Goal: Task Accomplishment & Management: Complete application form

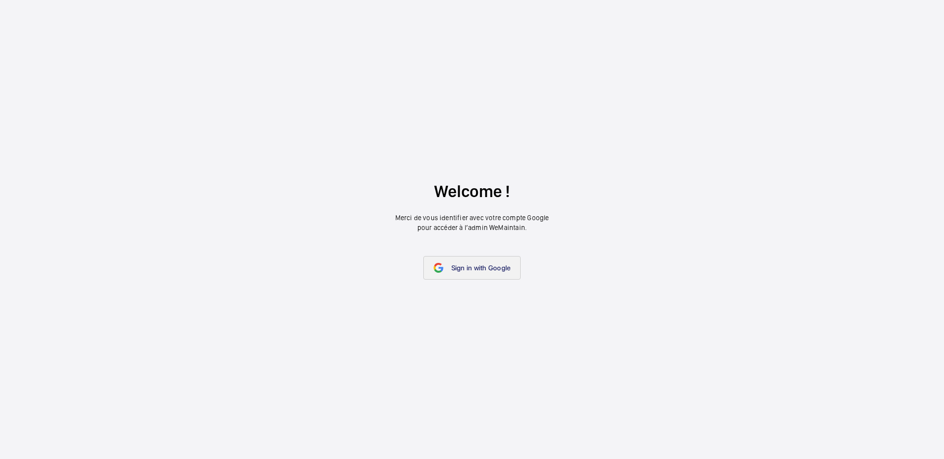
click at [466, 271] on link "Sign in with Google" at bounding box center [472, 268] width 98 height 24
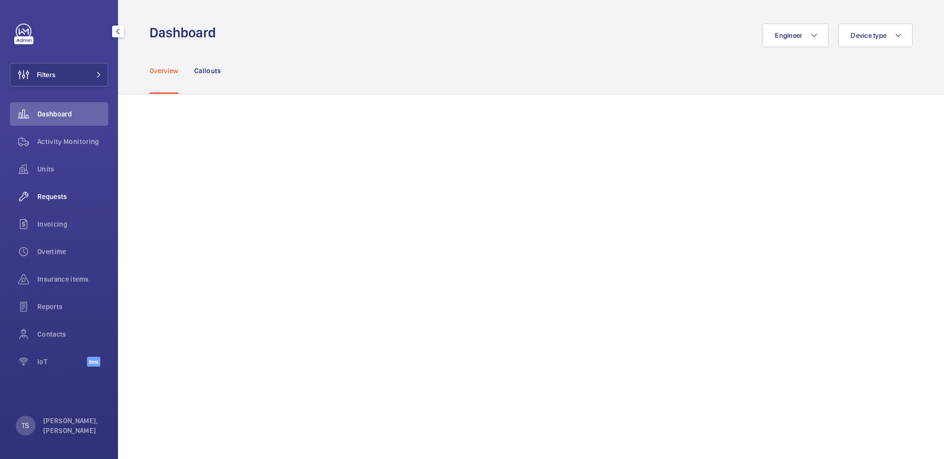
click at [61, 195] on span "Requests" at bounding box center [72, 197] width 71 height 10
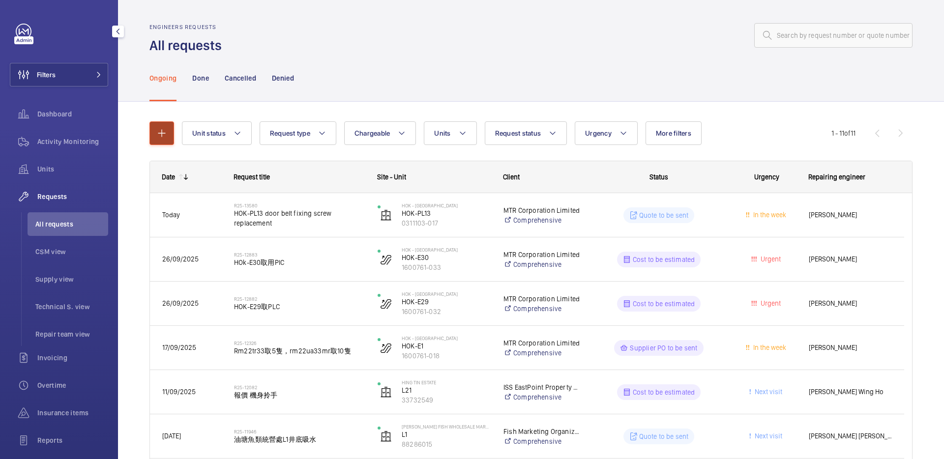
click at [151, 141] on button "button" at bounding box center [162, 133] width 25 height 24
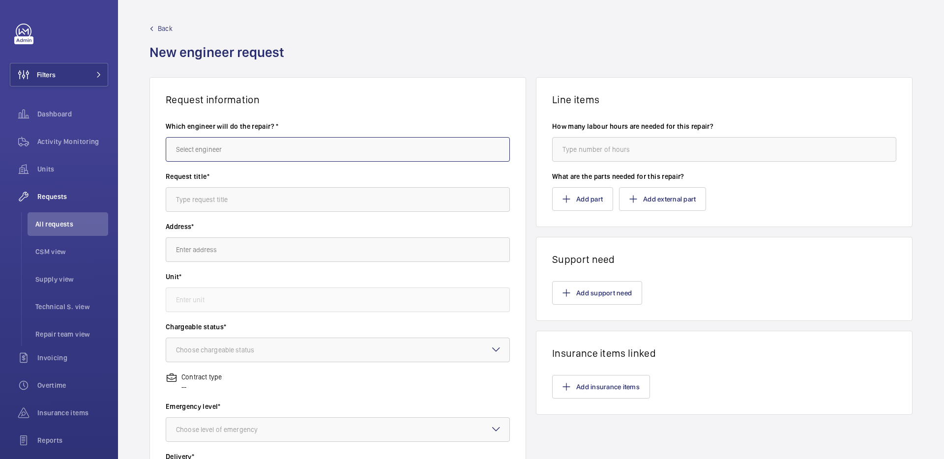
click at [312, 151] on input "text" at bounding box center [338, 149] width 344 height 25
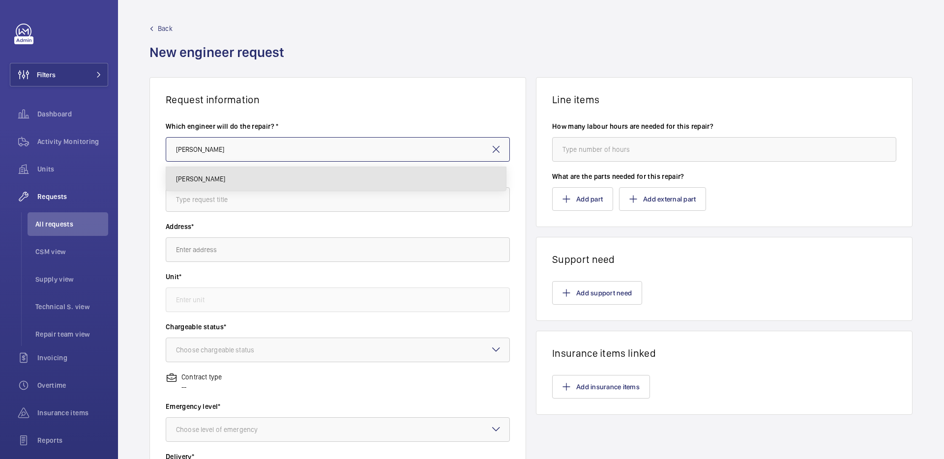
type input "Jason YEUNG"
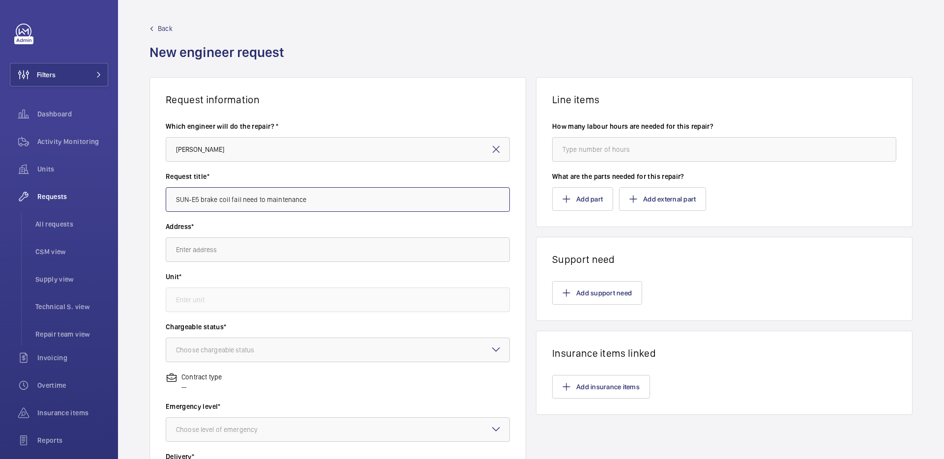
type input "SUN-E5 brake coil fail need to maintenance"
click at [345, 200] on input "SUN-E5 brake coil fail need to maintenance" at bounding box center [338, 199] width 344 height 25
click at [337, 250] on input "text" at bounding box center [338, 250] width 344 height 25
type input "尸"
type input "s"
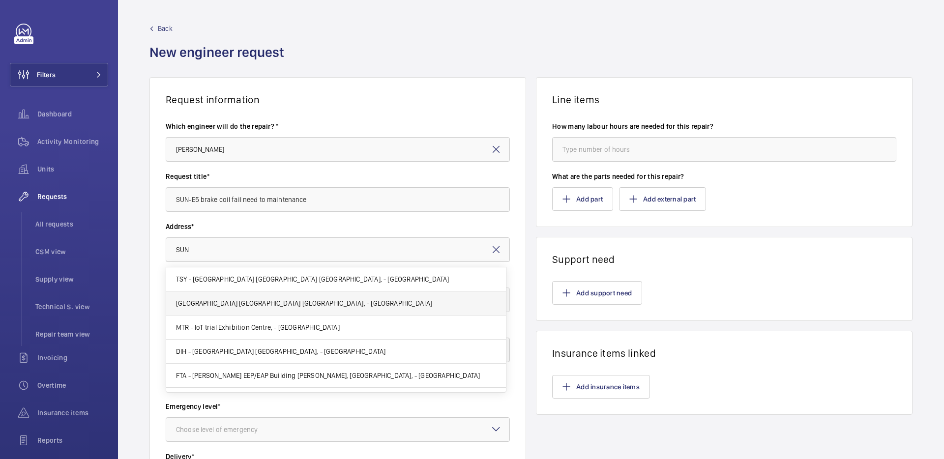
click at [343, 280] on span "TSY - Tsing Yi Station 青衣站 Tsing Yi Station, - HONG KONG" at bounding box center [312, 279] width 273 height 10
type input "TSY - Tsing Yi Station 青衣站 Tsing Yi Station, - HONG KONG"
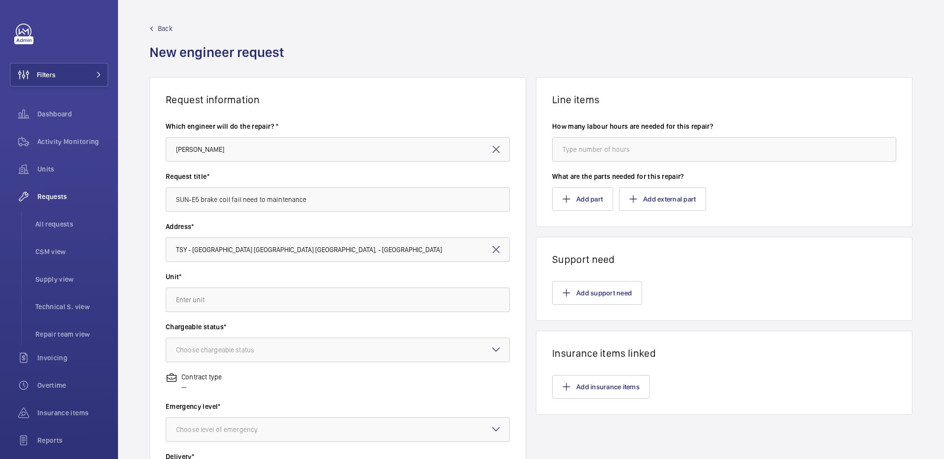
click at [343, 280] on label "Unit*" at bounding box center [338, 277] width 344 height 10
click at [495, 253] on mat-icon at bounding box center [496, 250] width 12 height 12
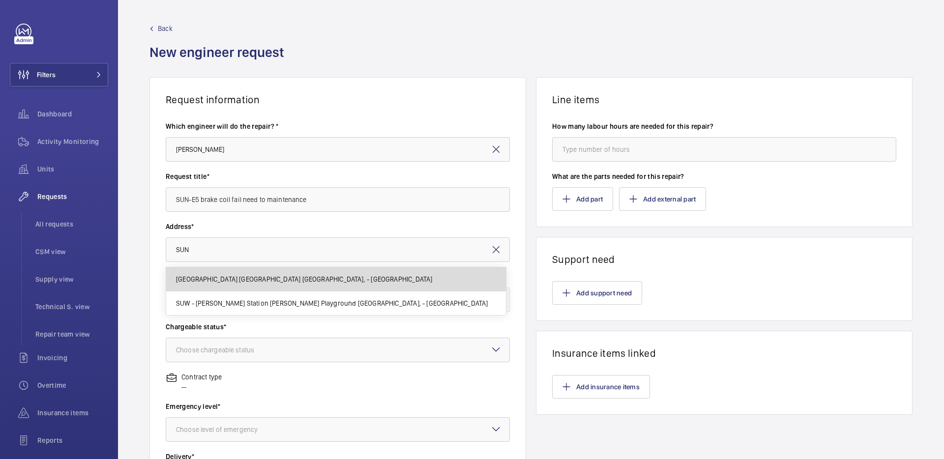
click at [309, 270] on mat-option "SUN - Sunny Bay Station 欣澳站 Sunny Bay Station, - HONG KONG" at bounding box center [336, 280] width 340 height 24
type input "SUN - Sunny Bay Station 欣澳站 Sunny Bay Station, - HONG KONG"
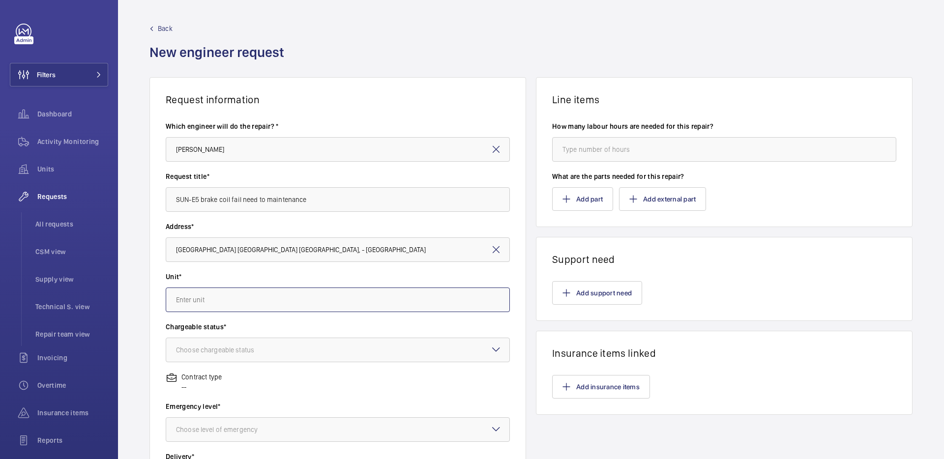
click at [304, 302] on input "text" at bounding box center [338, 300] width 344 height 25
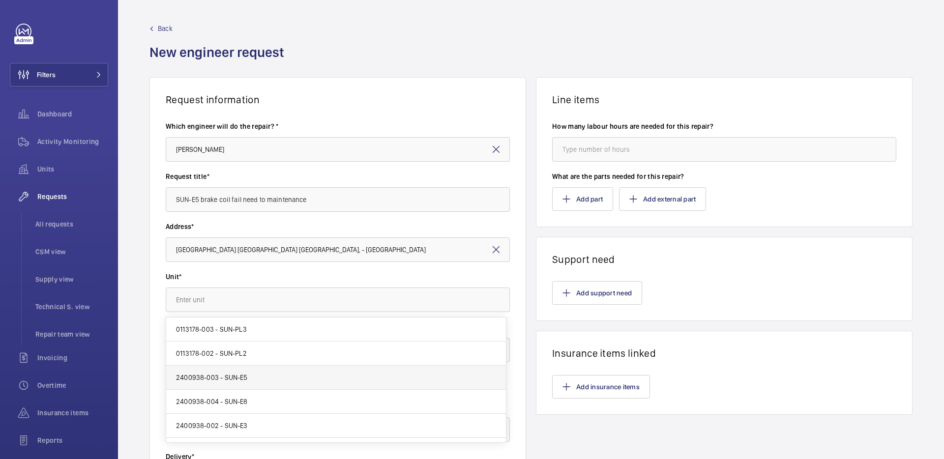
click at [292, 376] on mat-option "2400938-003 - SUN-E5" at bounding box center [336, 378] width 340 height 24
type input "2400938-003 - SUN-E5"
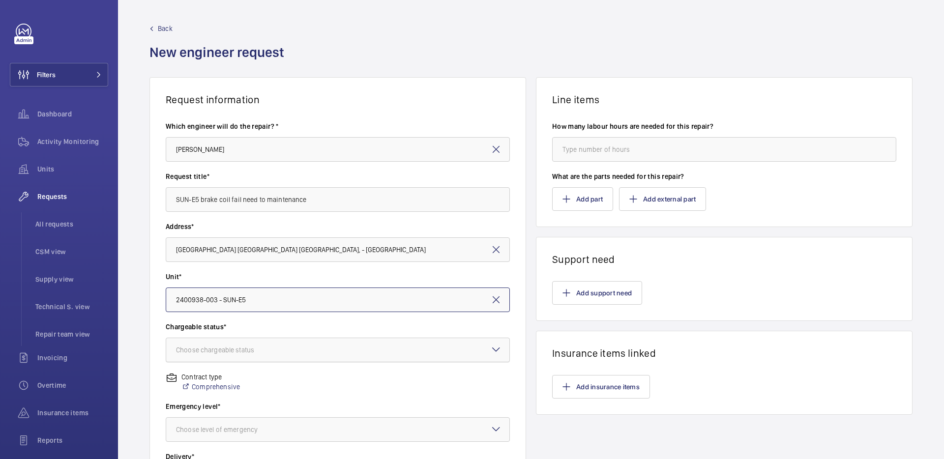
click at [293, 353] on div at bounding box center [337, 350] width 343 height 24
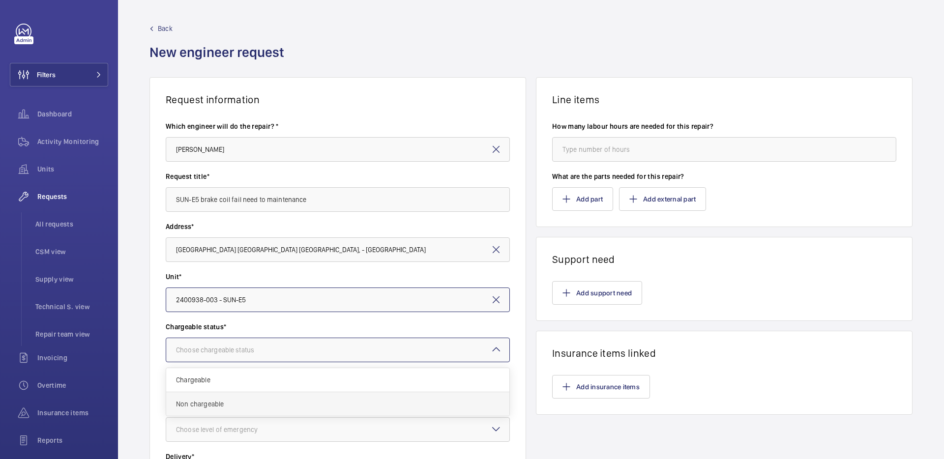
click at [287, 396] on div "Non chargeable" at bounding box center [337, 404] width 343 height 24
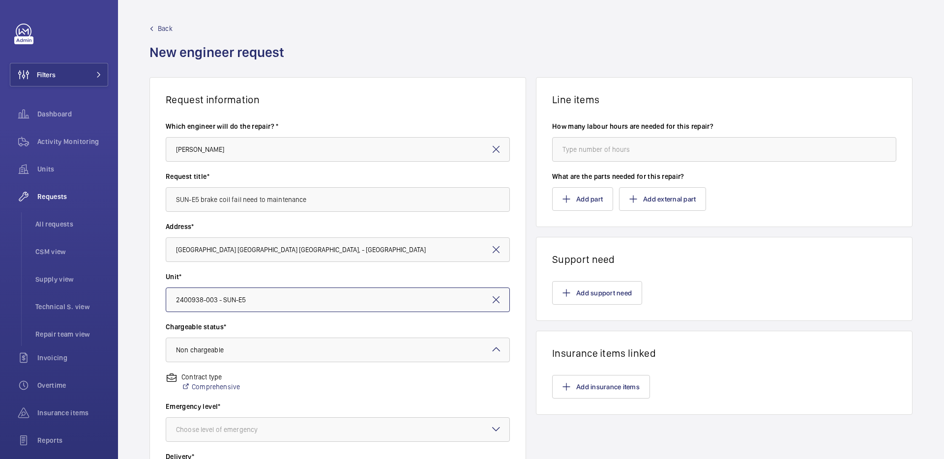
scroll to position [150, 0]
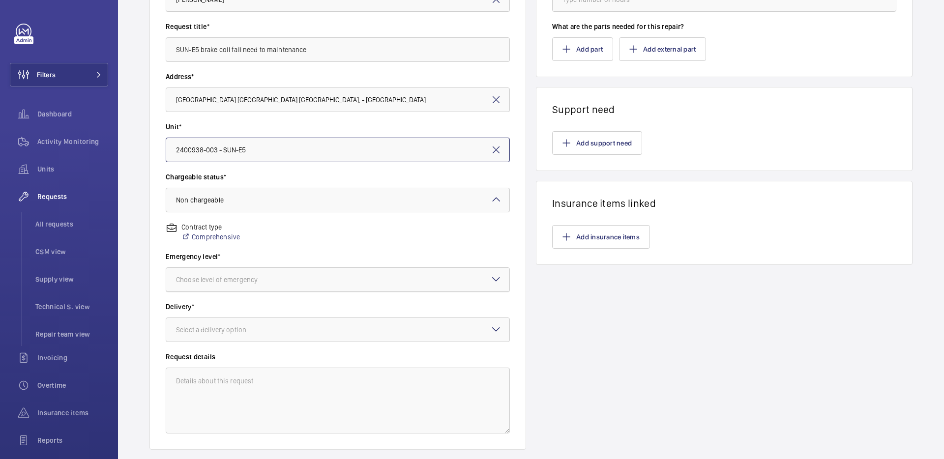
click at [306, 273] on div at bounding box center [337, 280] width 343 height 24
click at [284, 349] on div "Urgent" at bounding box center [337, 358] width 343 height 24
click at [308, 324] on div at bounding box center [337, 330] width 343 height 24
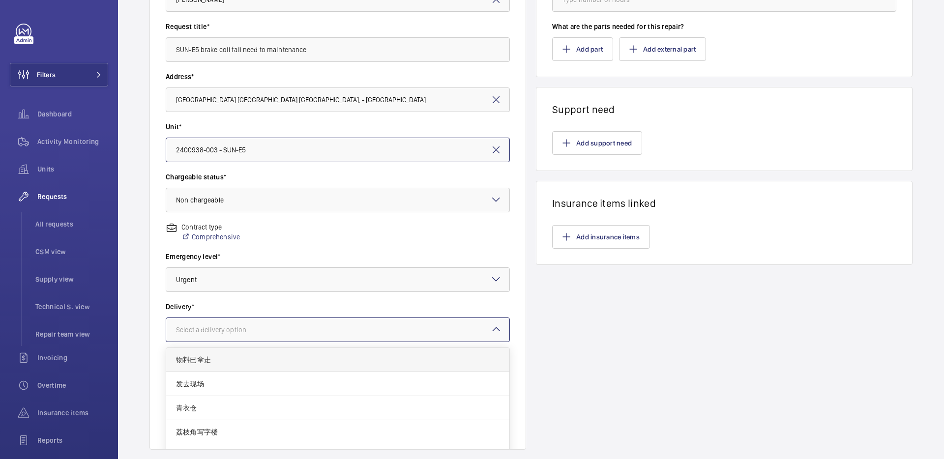
click at [304, 359] on span "物料已拿走" at bounding box center [338, 360] width 324 height 10
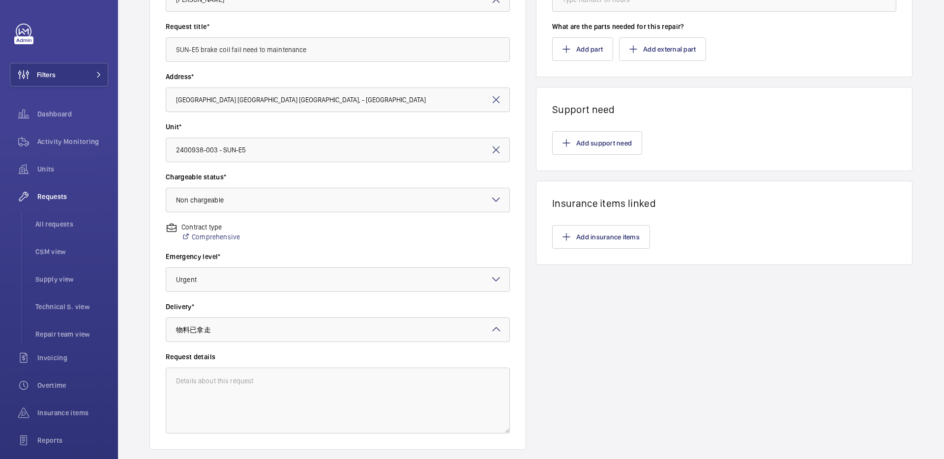
click at [150, 361] on wm-front-card "Request information Which engineer will do the repair? * Jason YEUNG Request ti…" at bounding box center [338, 188] width 377 height 523
click at [234, 383] on textarea at bounding box center [338, 401] width 344 height 66
drag, startPoint x: 182, startPoint y: 47, endPoint x: 113, endPoint y: 50, distance: 69.4
click at [113, 50] on mat-sidenav-content "Filters Dashboard Activity Monitoring Units Requests All requests CSM view Supp…" at bounding box center [472, 229] width 944 height 459
click at [253, 392] on textarea at bounding box center [338, 401] width 344 height 66
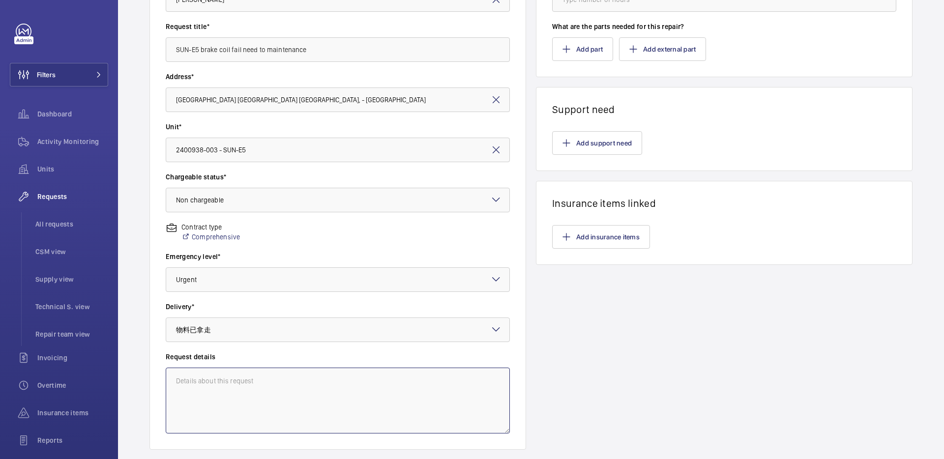
paste textarea "SUN-E5 brake coil fail need to maintenance"
drag, startPoint x: 337, startPoint y: 380, endPoint x: 241, endPoint y: 380, distance: 95.4
click at [241, 380] on textarea "SUN-E5 brake coil fail need to maintenance" at bounding box center [338, 401] width 344 height 66
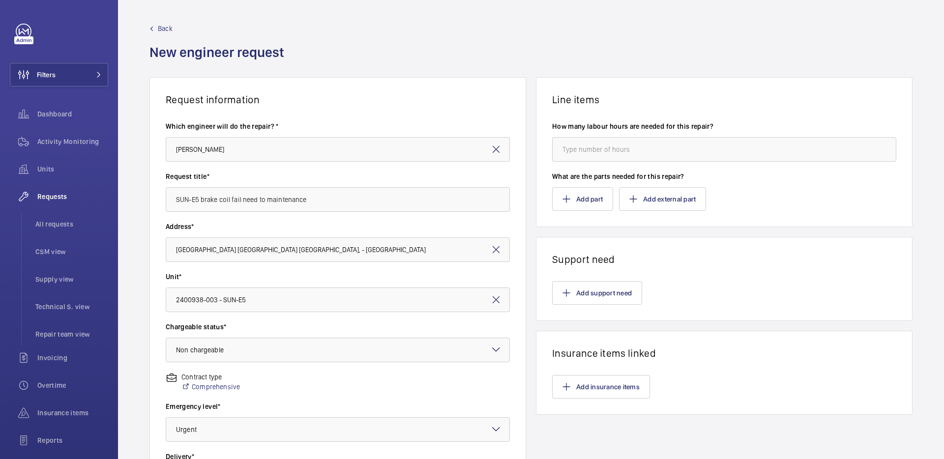
type textarea "SUN-E5 brake coil fail and sent to workshop for maintenance."
click at [625, 155] on input "number" at bounding box center [724, 149] width 344 height 25
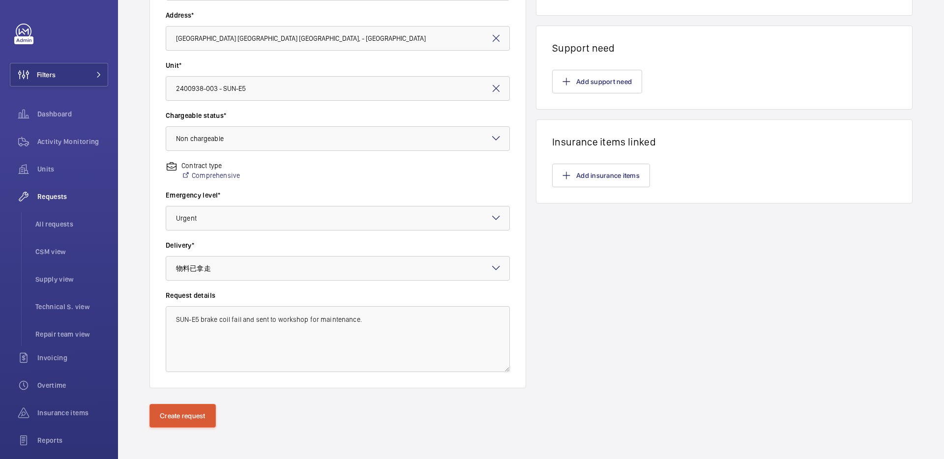
type input "10"
click at [198, 407] on button "Create request" at bounding box center [183, 416] width 66 height 24
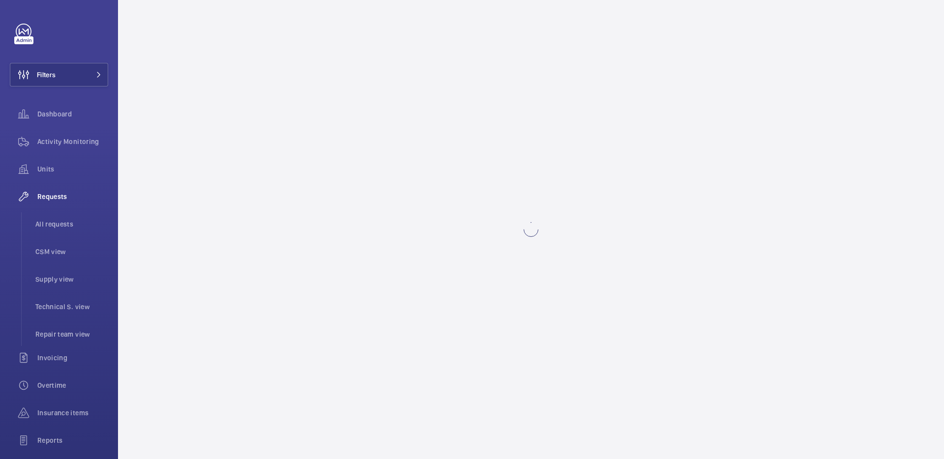
scroll to position [0, 0]
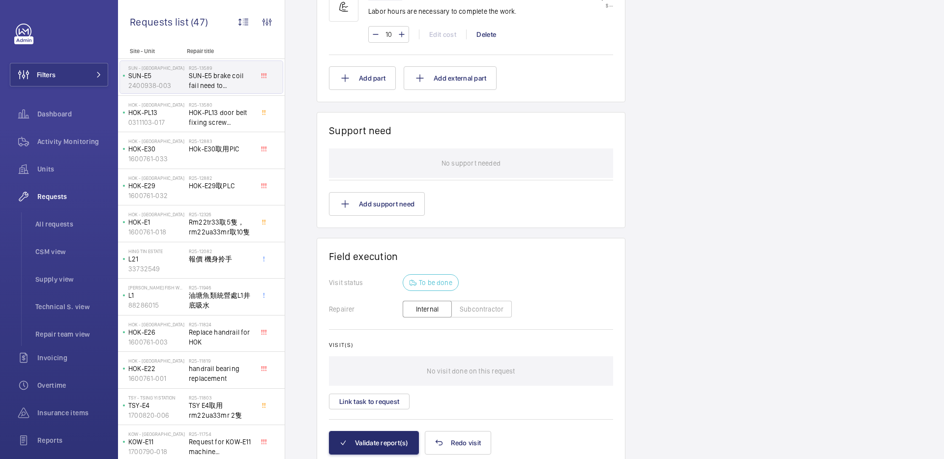
scroll to position [657, 0]
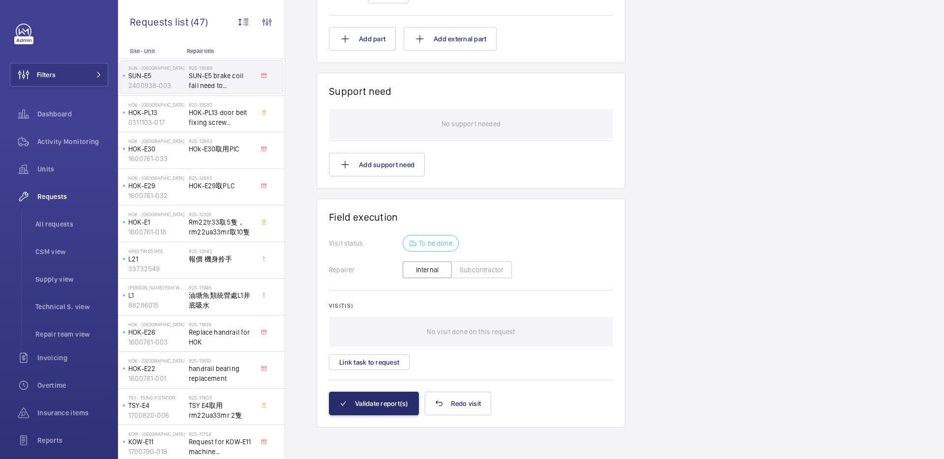
click at [487, 275] on button "Subcontractor" at bounding box center [481, 270] width 60 height 17
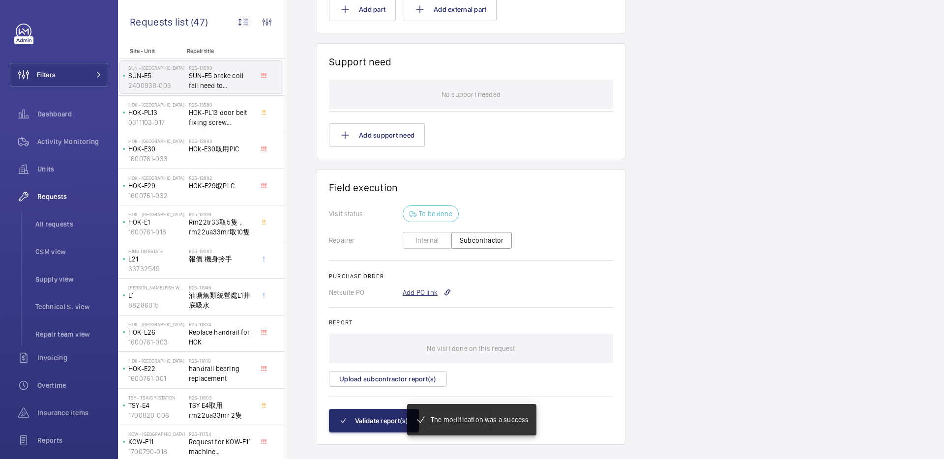
click at [423, 294] on div "Add PO link" at bounding box center [427, 293] width 49 height 10
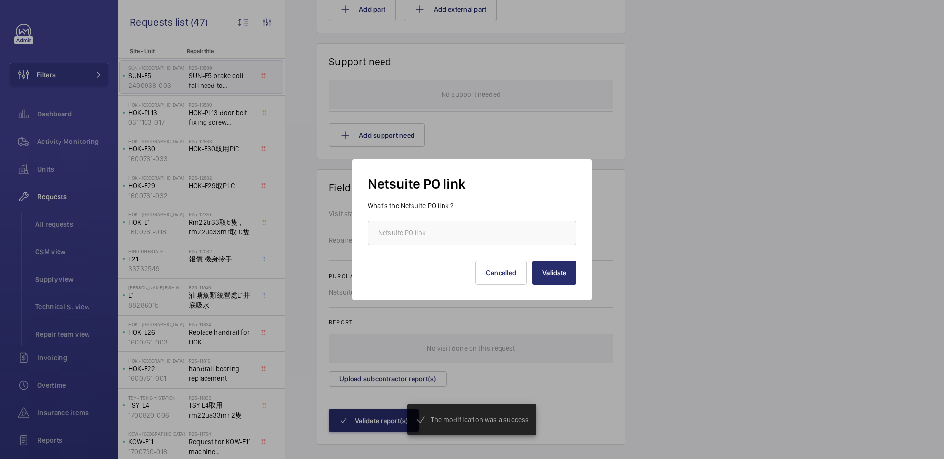
scroll to position [676, 0]
click at [493, 226] on input "text" at bounding box center [472, 233] width 209 height 25
paste input "https://6461500.app.netsuite.com/app/accounting/transactions/purchord.nl?id=308…"
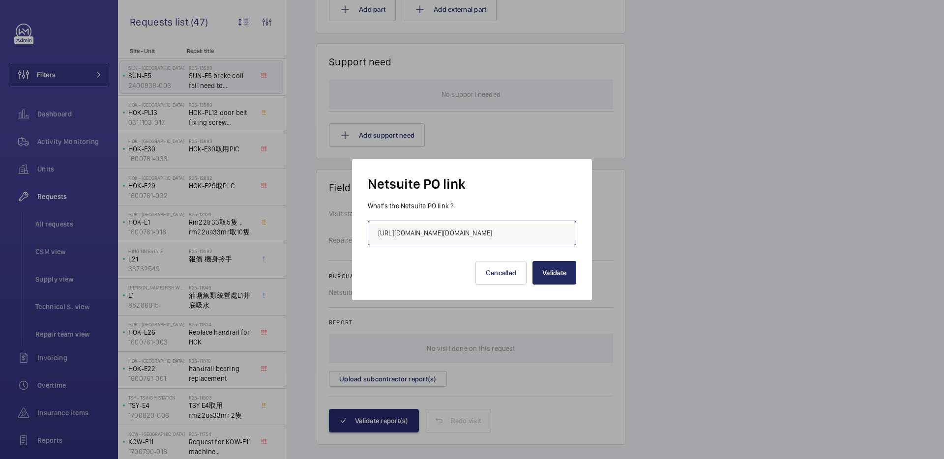
scroll to position [0, 204]
type input "https://6461500.app.netsuite.com/app/accounting/transactions/purchord.nl?id=308…"
click at [555, 274] on button "Validate" at bounding box center [555, 273] width 44 height 24
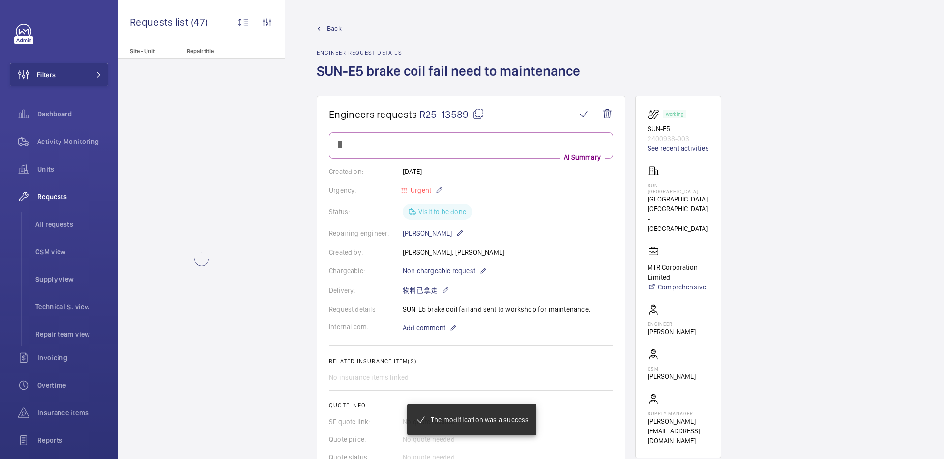
scroll to position [676, 0]
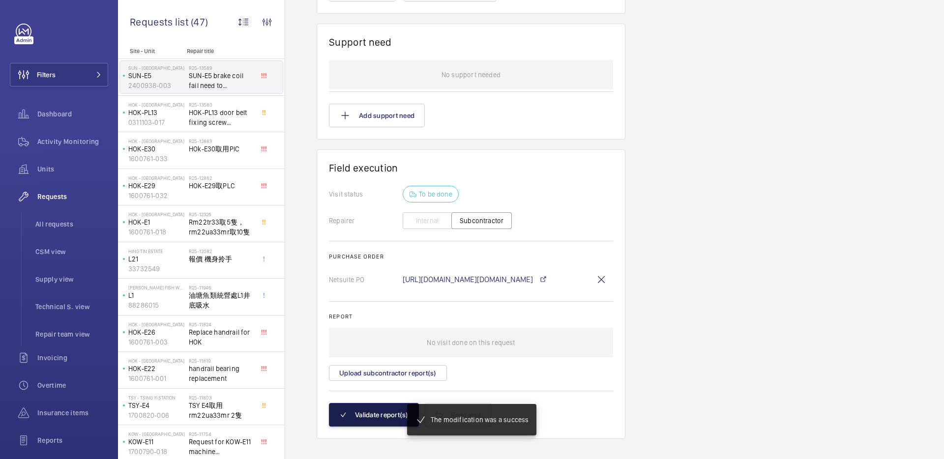
click at [375, 411] on button "Validate report(s)" at bounding box center [374, 415] width 90 height 24
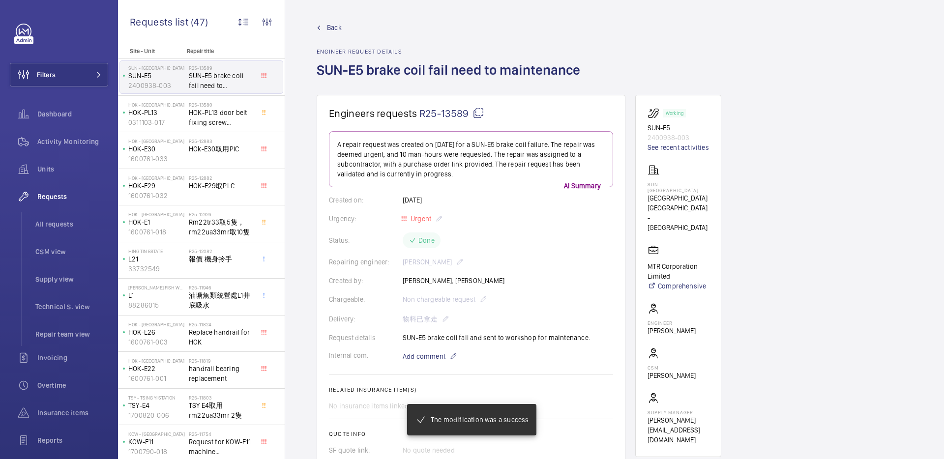
scroll to position [598, 0]
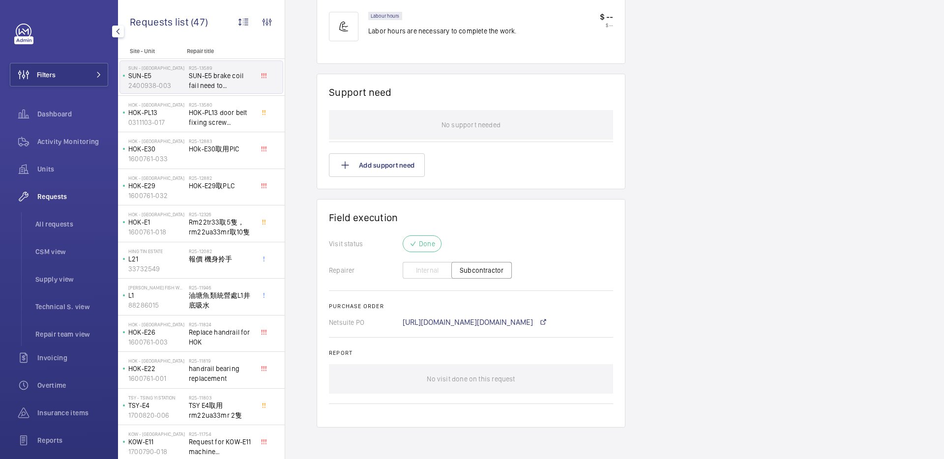
click at [68, 202] on div "Requests" at bounding box center [59, 197] width 98 height 24
click at [71, 224] on span "All requests" at bounding box center [71, 224] width 73 height 10
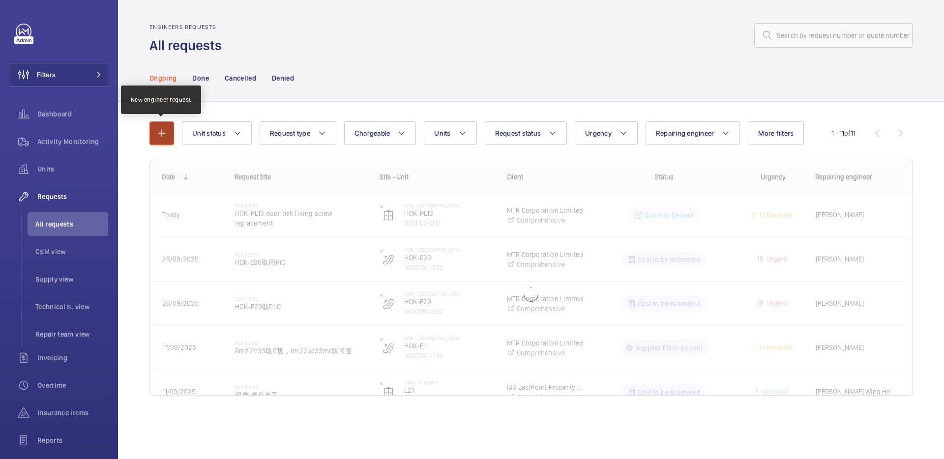
click at [164, 136] on mat-icon "button" at bounding box center [162, 133] width 12 height 12
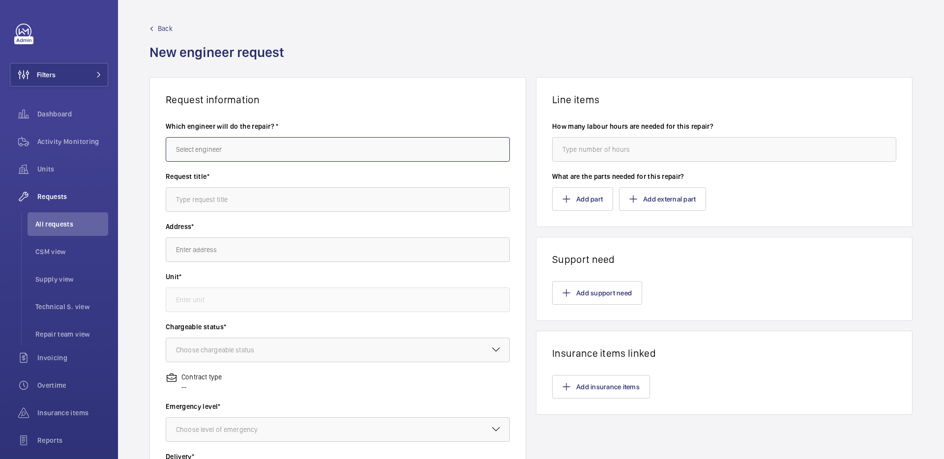
click at [189, 146] on input "text" at bounding box center [338, 149] width 344 height 25
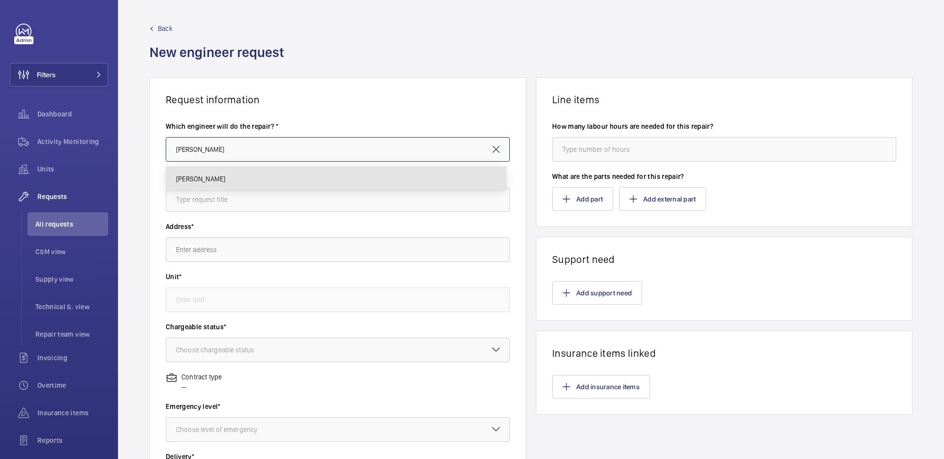
type input "Jason YEUNG"
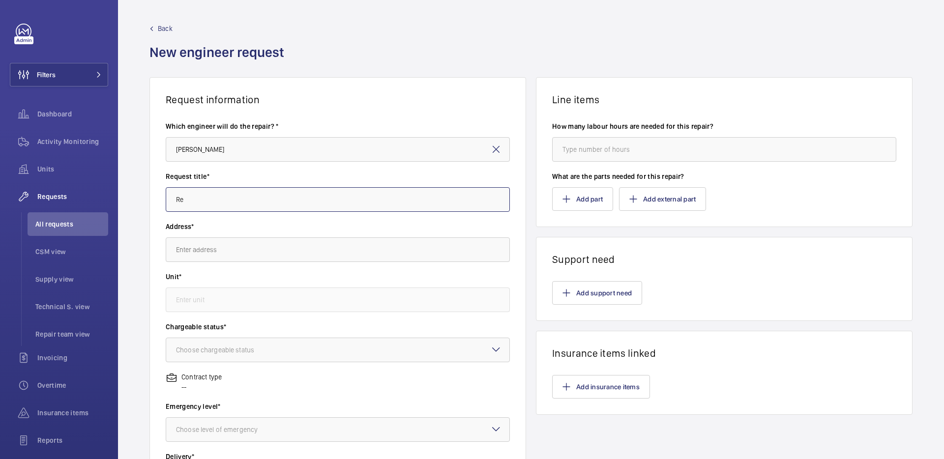
type input "R"
type input "Brake coil fail request to send to workshop for re-wiring"
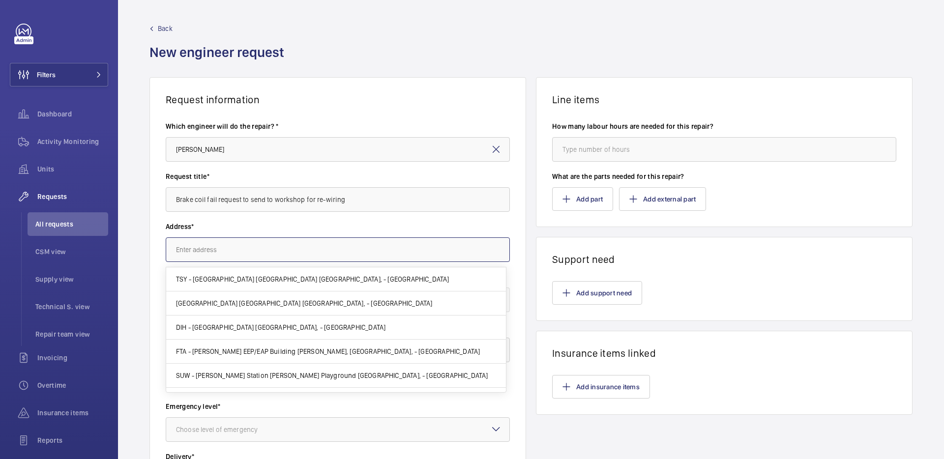
type input "s"
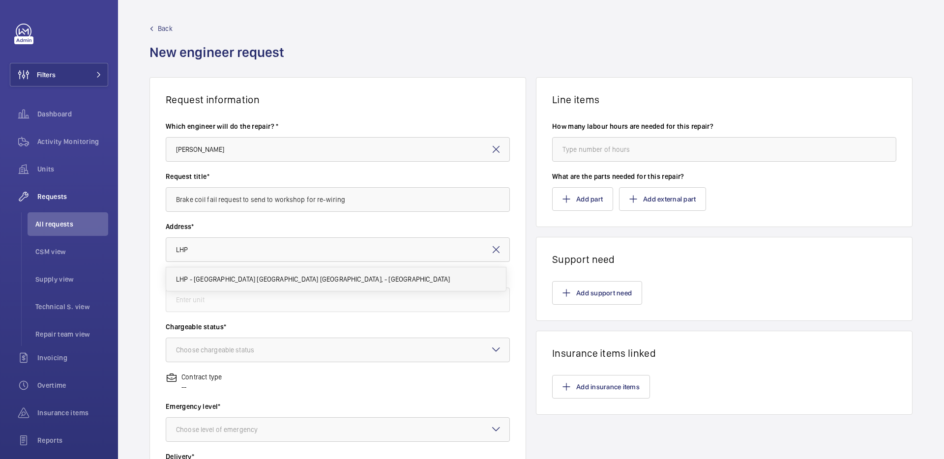
click at [283, 275] on span "LHP - Lohas Park Station 康城站 Lohas Park Station, - HONG KONG" at bounding box center [313, 279] width 274 height 10
type input "LHP - Lohas Park Station 康城站 Lohas Park Station, - HONG KONG"
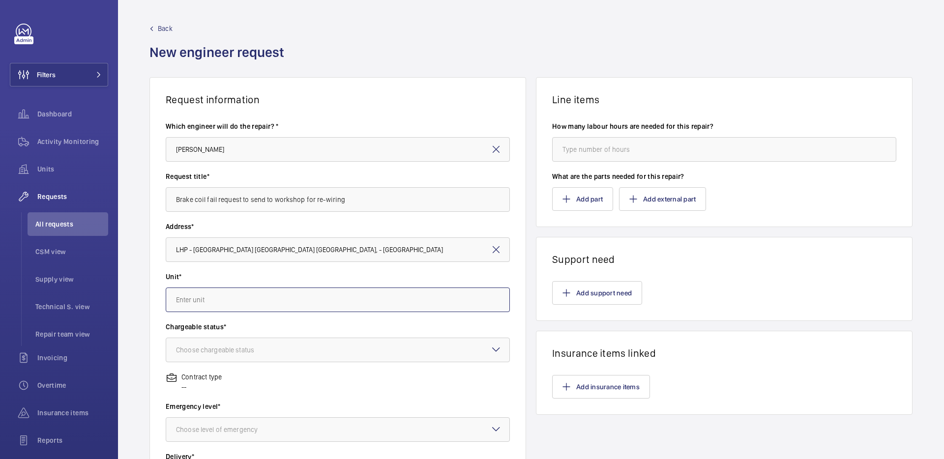
click at [278, 296] on input "text" at bounding box center [338, 300] width 344 height 25
click at [282, 333] on mat-option "2100928-002 - LHP-E2" at bounding box center [336, 330] width 340 height 24
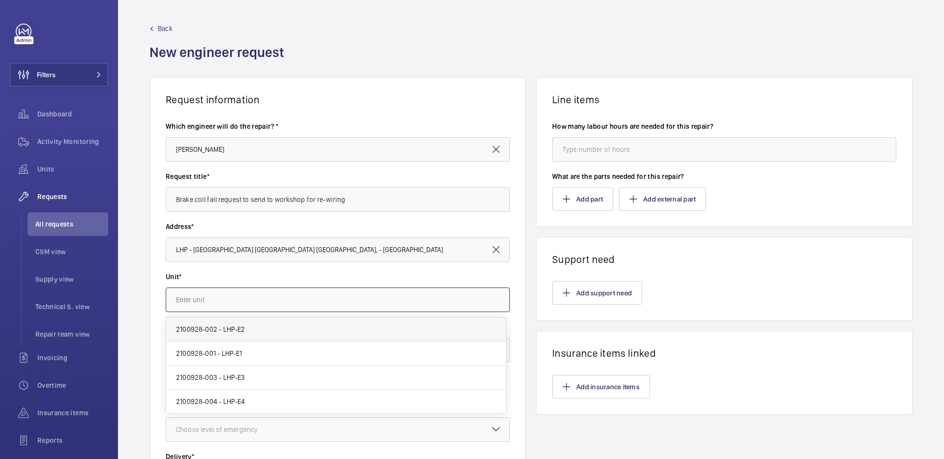
type input "2100928-002 - LHP-E2"
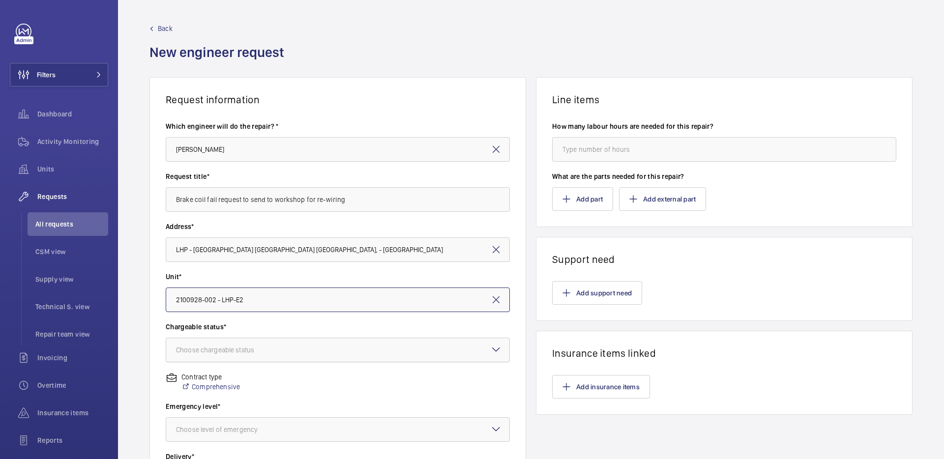
click at [277, 342] on div at bounding box center [337, 350] width 343 height 24
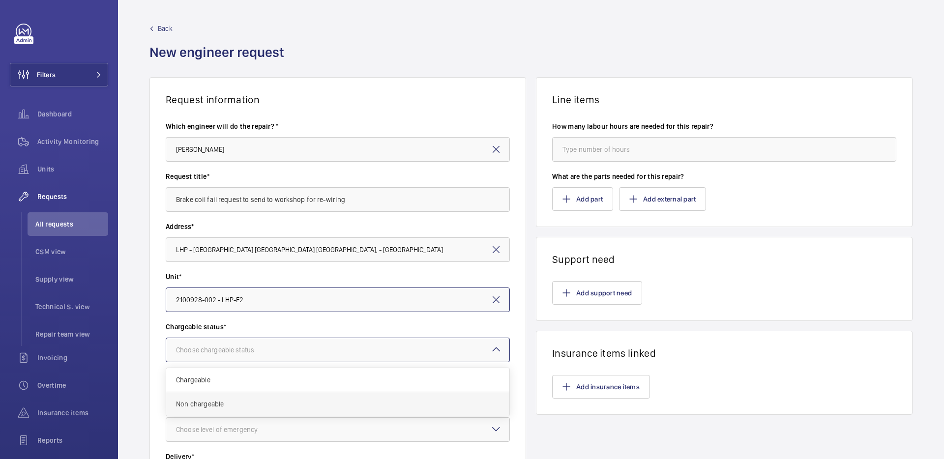
click at [270, 408] on span "Non chargeable" at bounding box center [338, 404] width 324 height 10
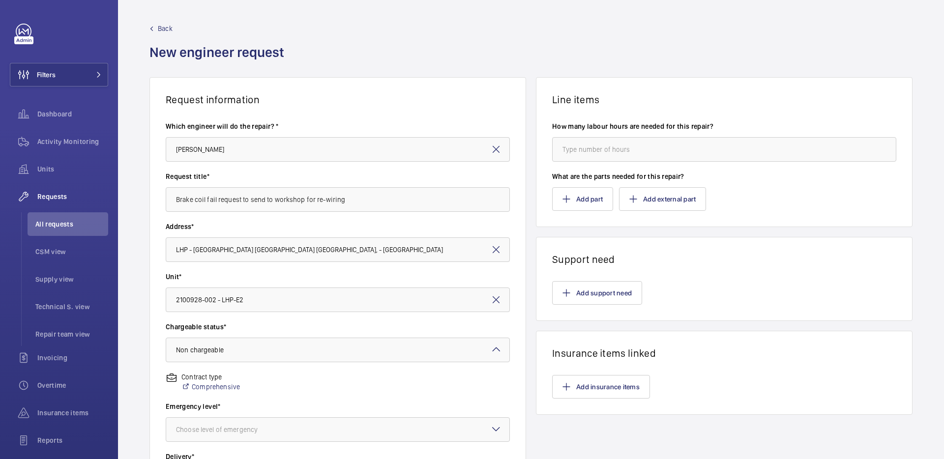
click at [277, 381] on div "Contract type Comprehensive" at bounding box center [338, 387] width 344 height 30
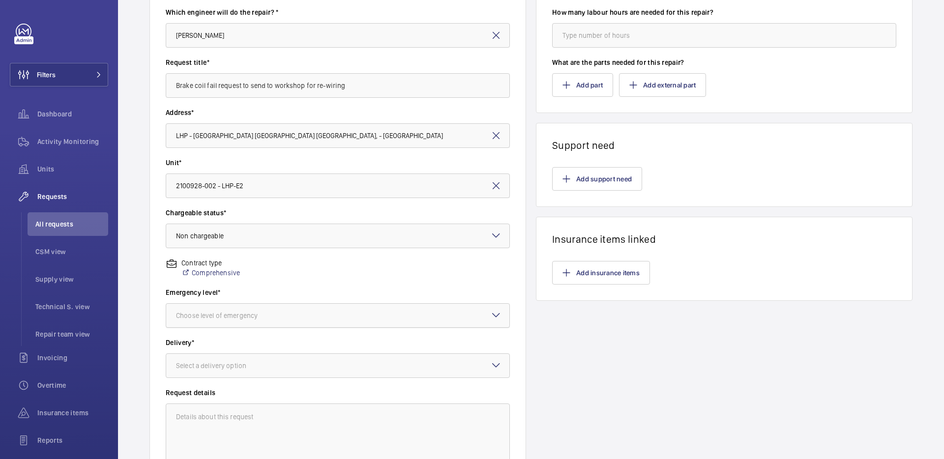
click at [292, 322] on div at bounding box center [337, 316] width 343 height 24
click at [267, 384] on div "Urgent" at bounding box center [337, 394] width 343 height 24
click at [271, 362] on div at bounding box center [337, 366] width 343 height 24
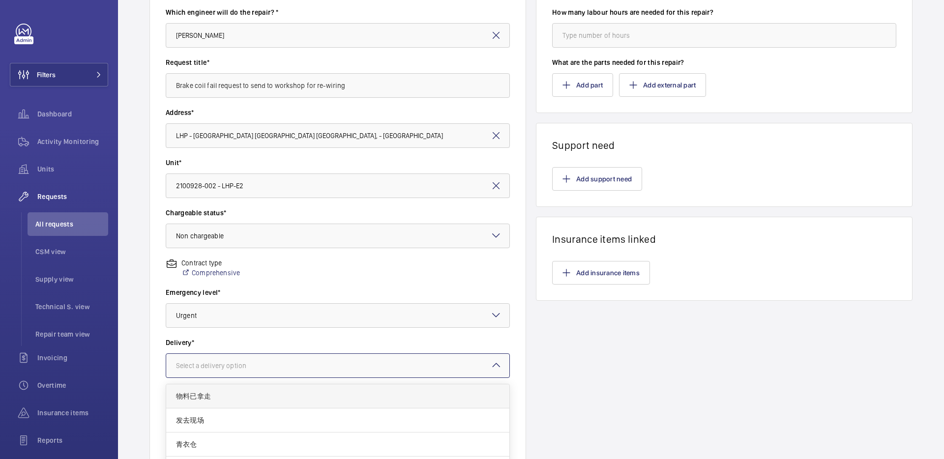
click at [257, 395] on span "物料已拿走" at bounding box center [338, 396] width 324 height 10
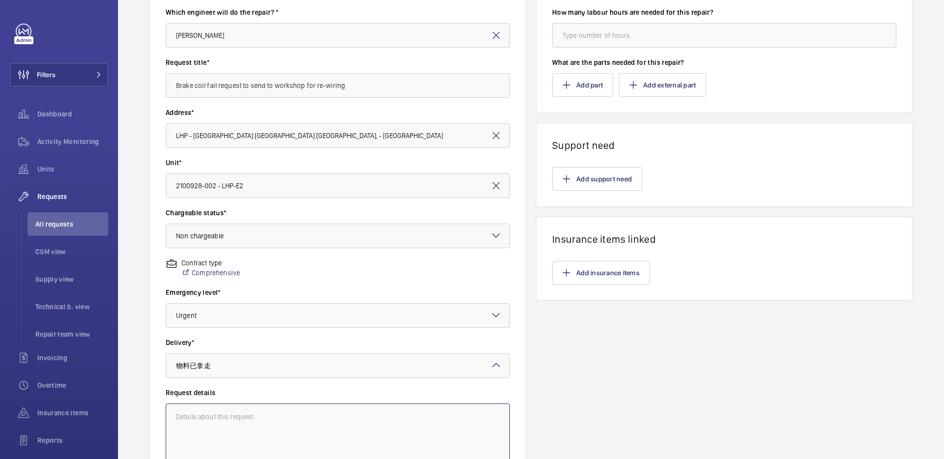
click at [228, 422] on textarea at bounding box center [338, 437] width 344 height 66
drag, startPoint x: 361, startPoint y: 86, endPoint x: 100, endPoint y: 91, distance: 260.2
click at [100, 91] on mat-sidenav-content "Filters Dashboard Activity Monitoring Units Requests All requests CSM view Supp…" at bounding box center [472, 229] width 944 height 459
drag, startPoint x: 353, startPoint y: 79, endPoint x: 384, endPoint y: 92, distance: 33.3
click at [384, 92] on input "Brake coil fail request to send to workshop for re-wiring" at bounding box center [338, 85] width 344 height 25
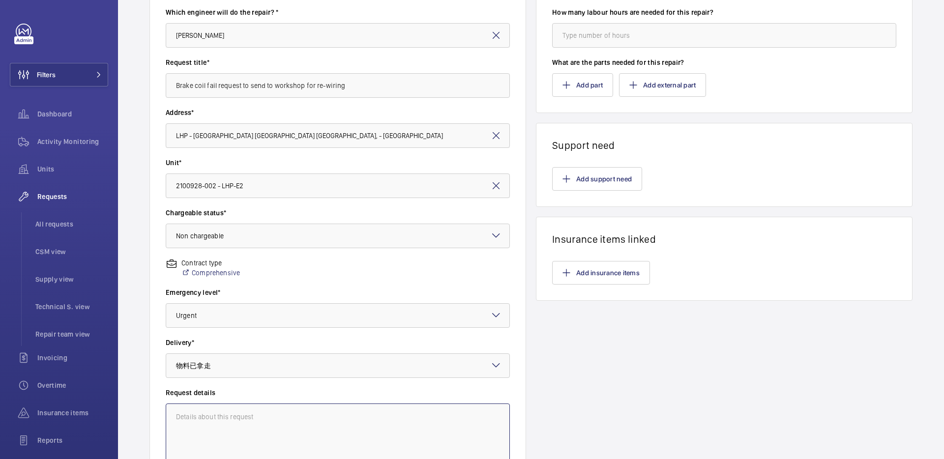
click at [235, 414] on textarea at bounding box center [338, 437] width 344 height 66
type textarea "B"
type textarea "P"
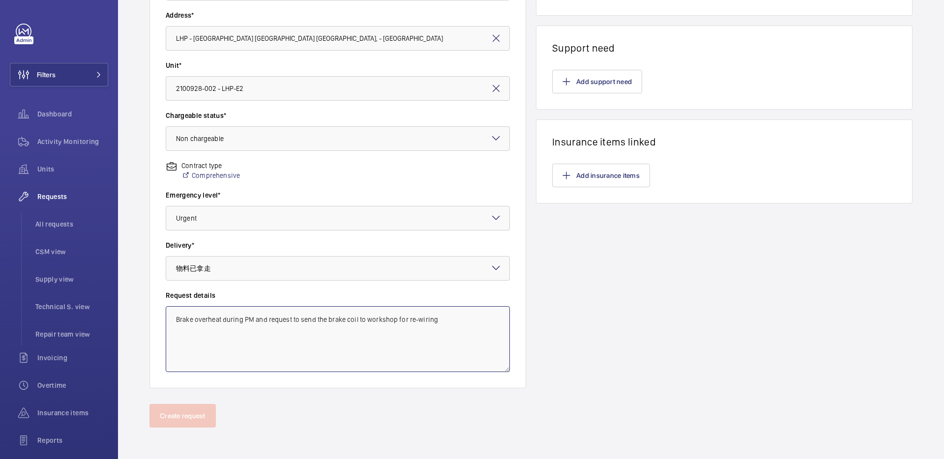
scroll to position [0, 0]
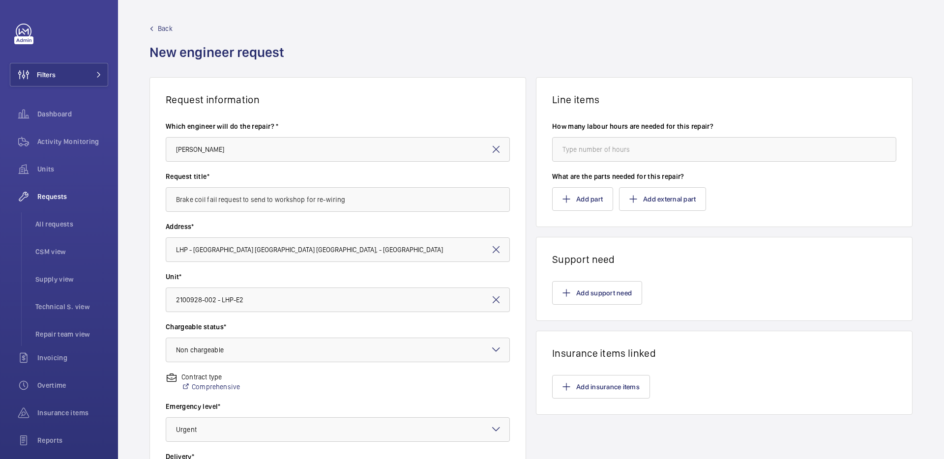
type textarea "Brake overheat during PM and request to send the brake coil to workshop for re-…"
click at [638, 145] on input "number" at bounding box center [724, 149] width 344 height 25
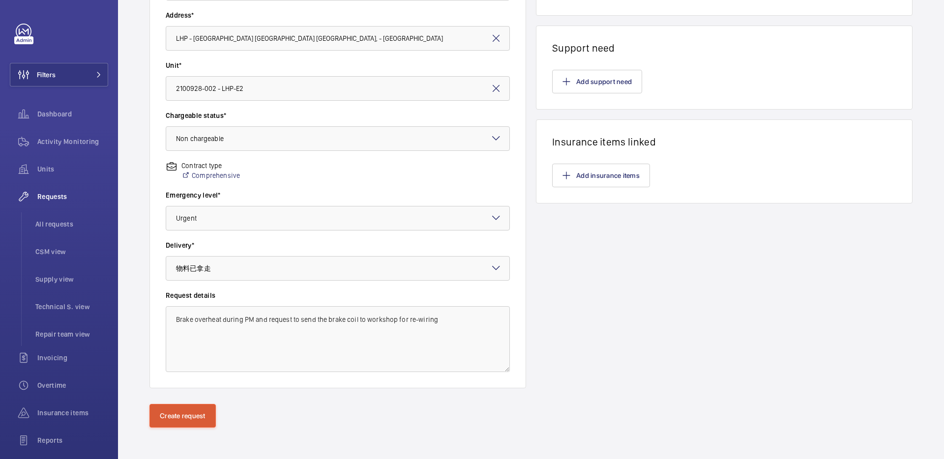
type input "10"
click at [184, 421] on button "Create request" at bounding box center [183, 416] width 66 height 24
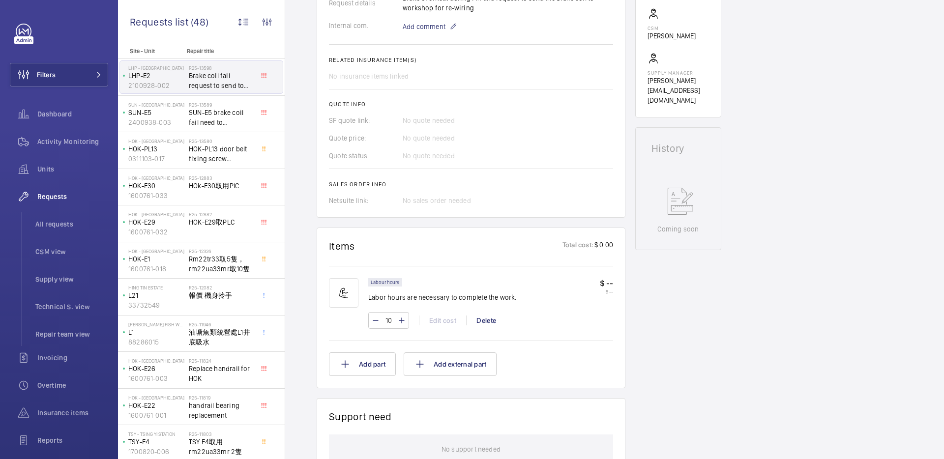
scroll to position [685, 0]
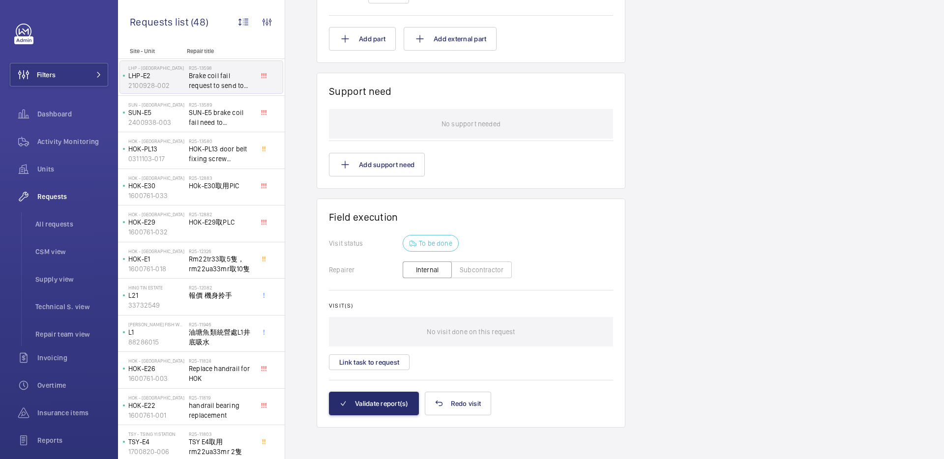
click at [490, 268] on button "Subcontractor" at bounding box center [481, 270] width 60 height 17
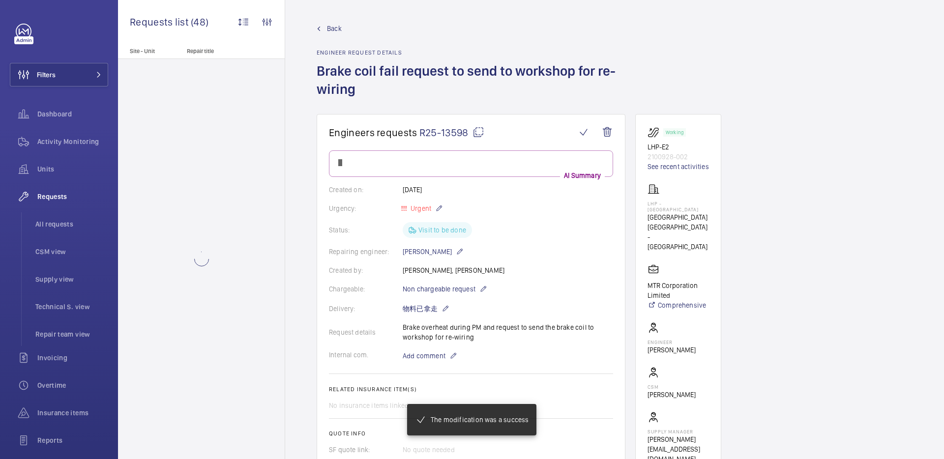
scroll to position [702, 0]
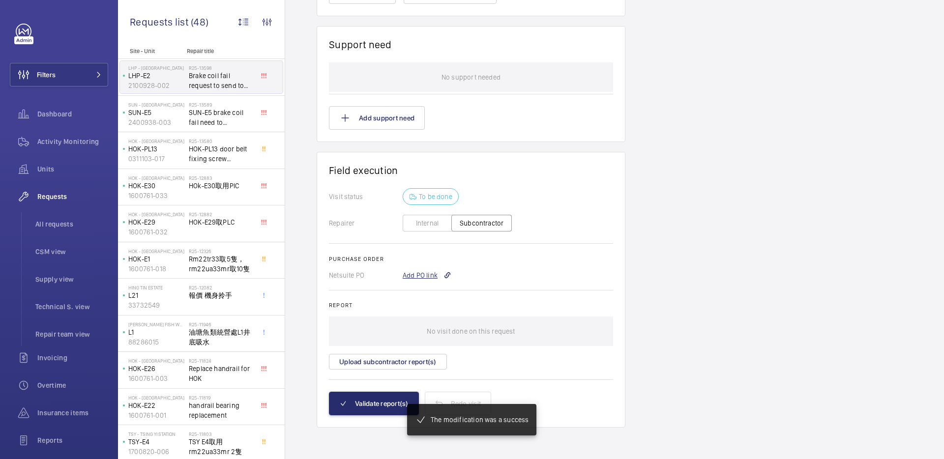
click at [435, 275] on div "Add PO link" at bounding box center [427, 276] width 49 height 10
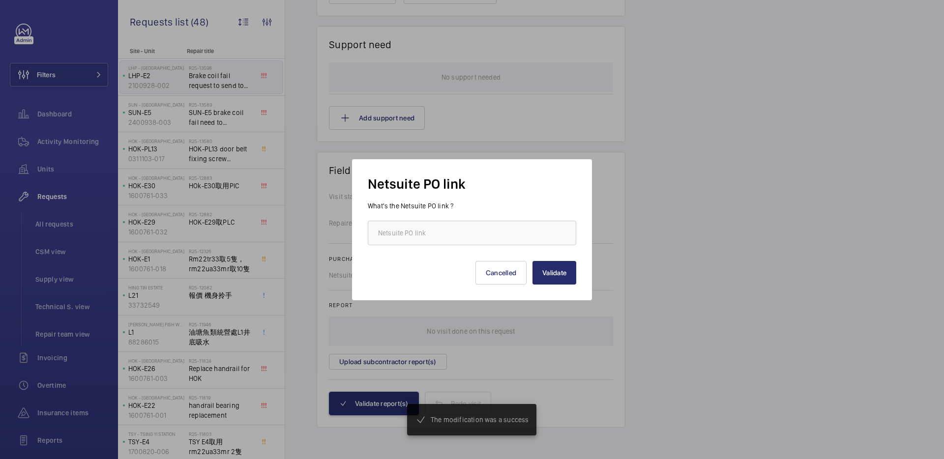
scroll to position [722, 0]
click at [461, 230] on input "text" at bounding box center [472, 233] width 209 height 25
paste input "https://6461500.app.netsuite.com/app/accounting/transactions/purchord.nl?id=308…"
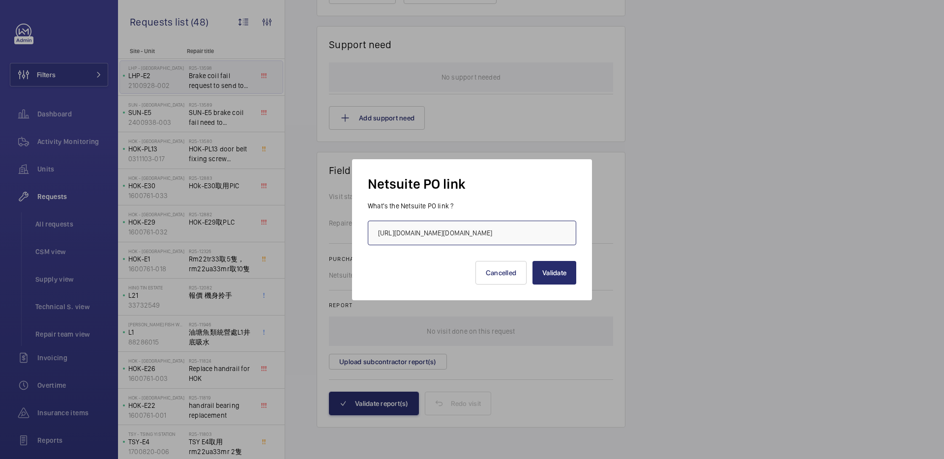
scroll to position [0, 205]
type input "https://6461500.app.netsuite.com/app/accounting/transactions/purchord.nl?id=308…"
click at [542, 272] on button "Validate" at bounding box center [555, 273] width 44 height 24
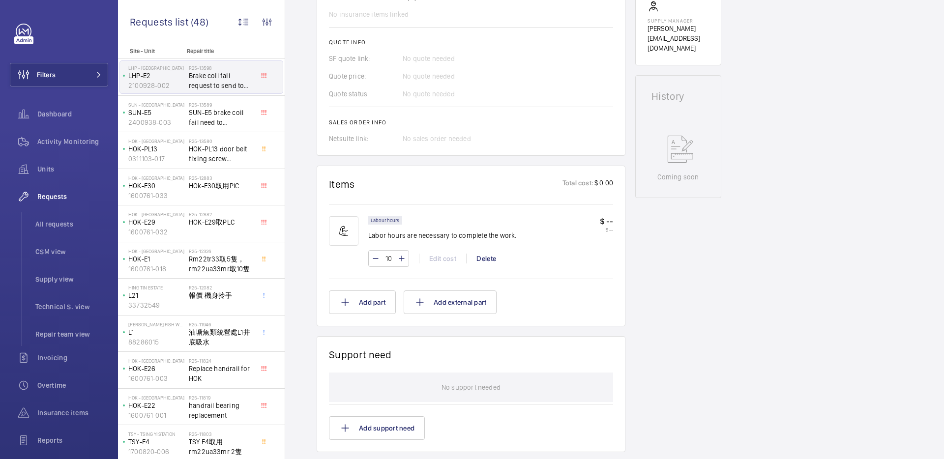
scroll to position [735, 0]
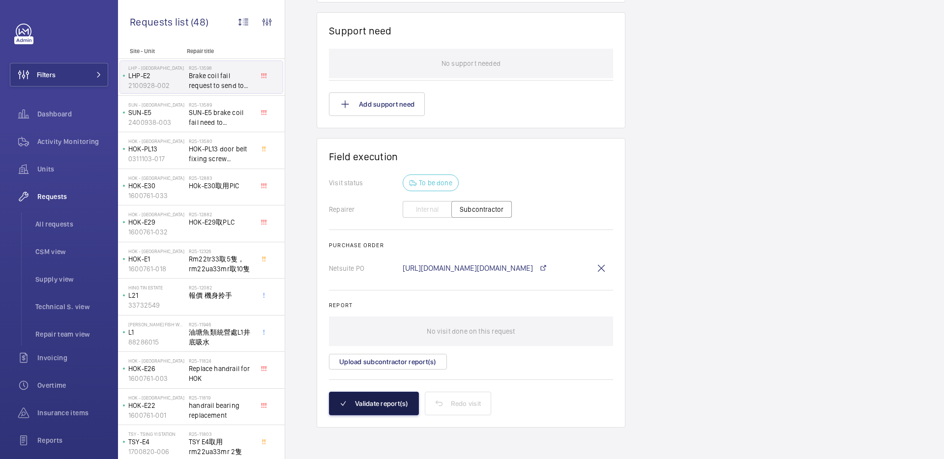
click at [374, 397] on button "Validate report(s)" at bounding box center [374, 404] width 90 height 24
